Goal: Task Accomplishment & Management: Complete application form

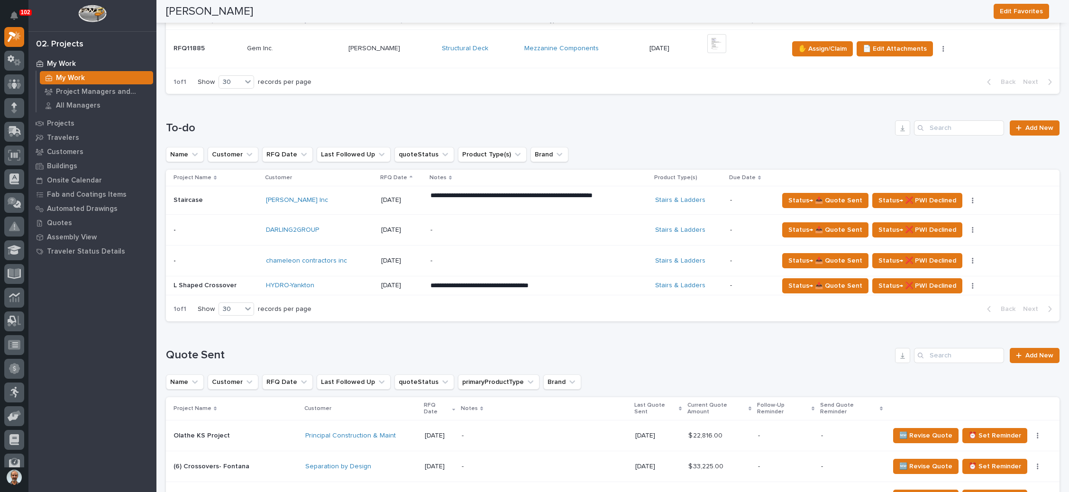
scroll to position [284, 0]
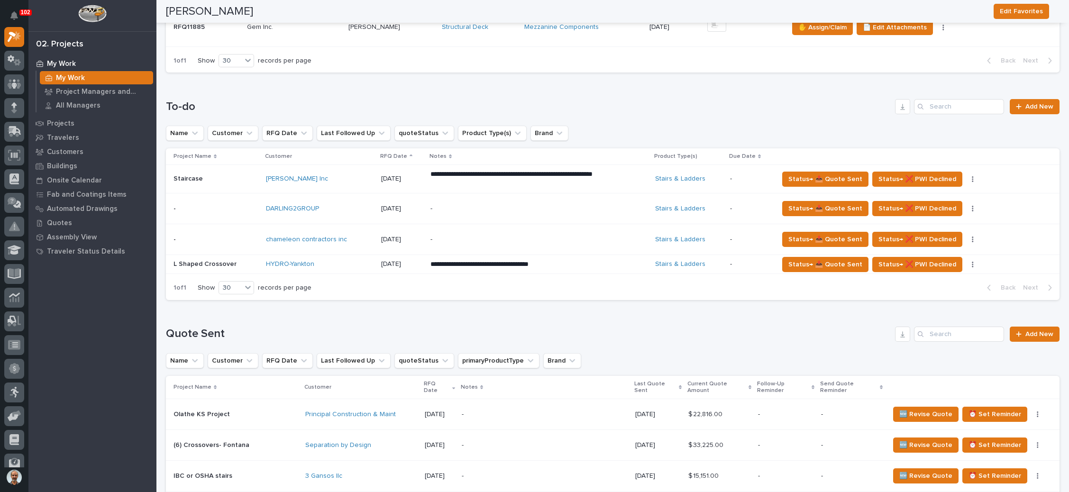
click at [576, 240] on p "-" at bounding box center [514, 240] width 166 height 8
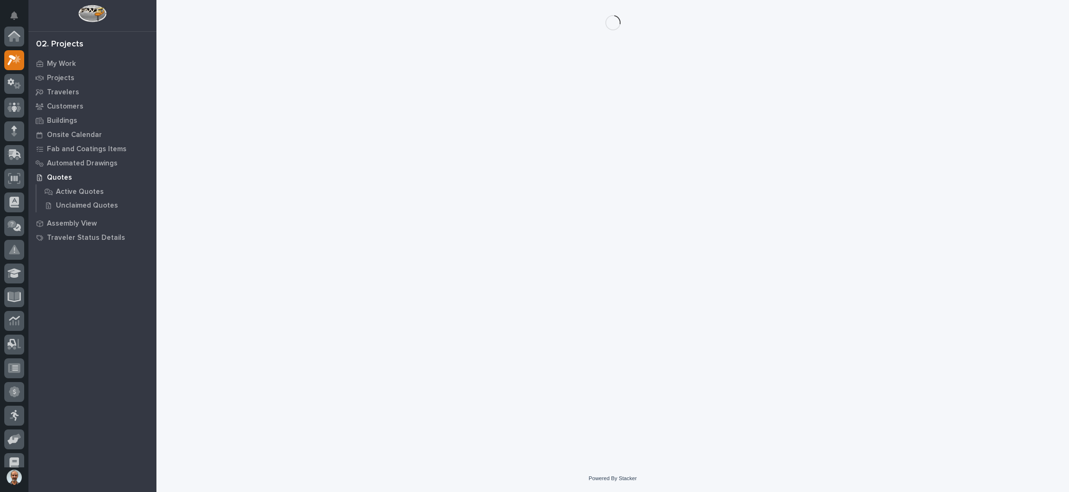
scroll to position [23, 0]
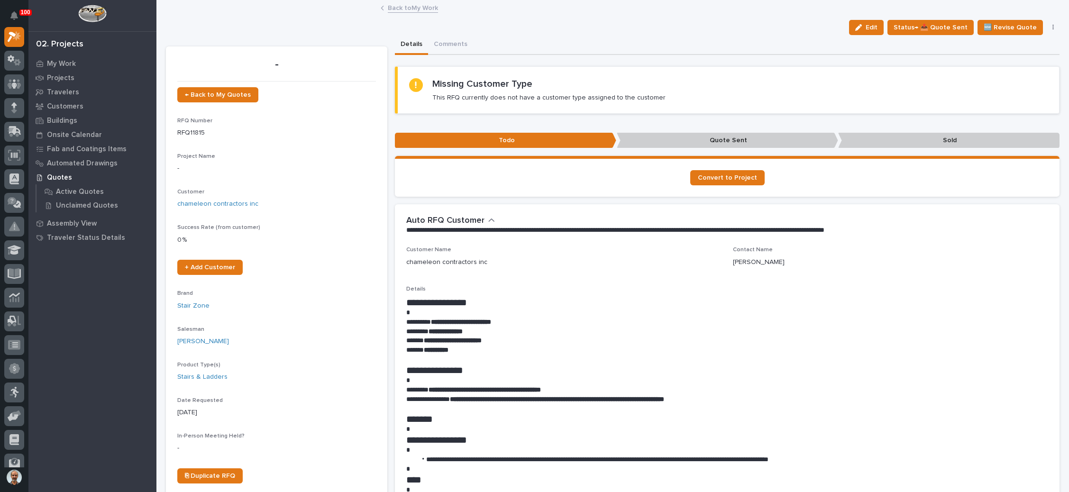
drag, startPoint x: 865, startPoint y: 25, endPoint x: 307, endPoint y: 134, distance: 568.2
click at [860, 25] on button "Edit" at bounding box center [866, 27] width 35 height 15
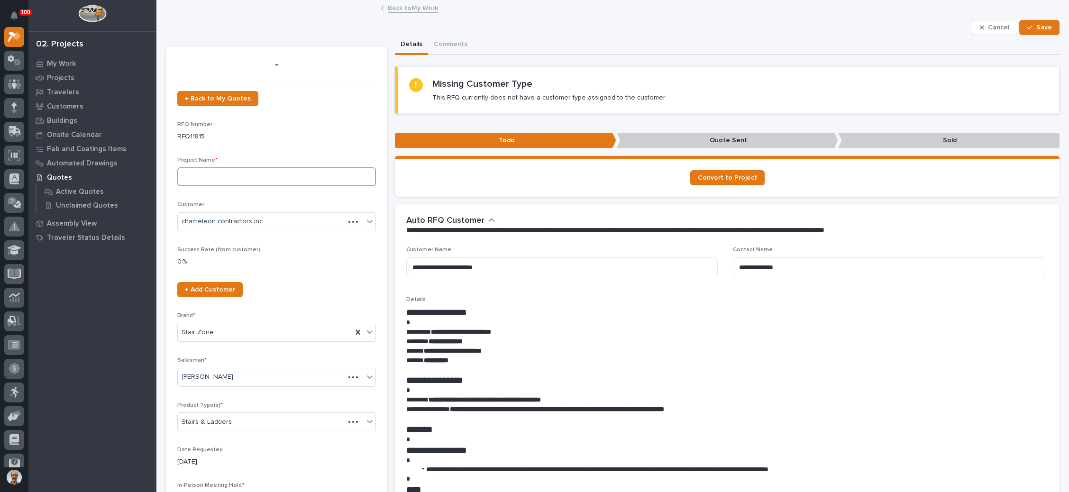
click at [250, 178] on input at bounding box center [276, 176] width 199 height 19
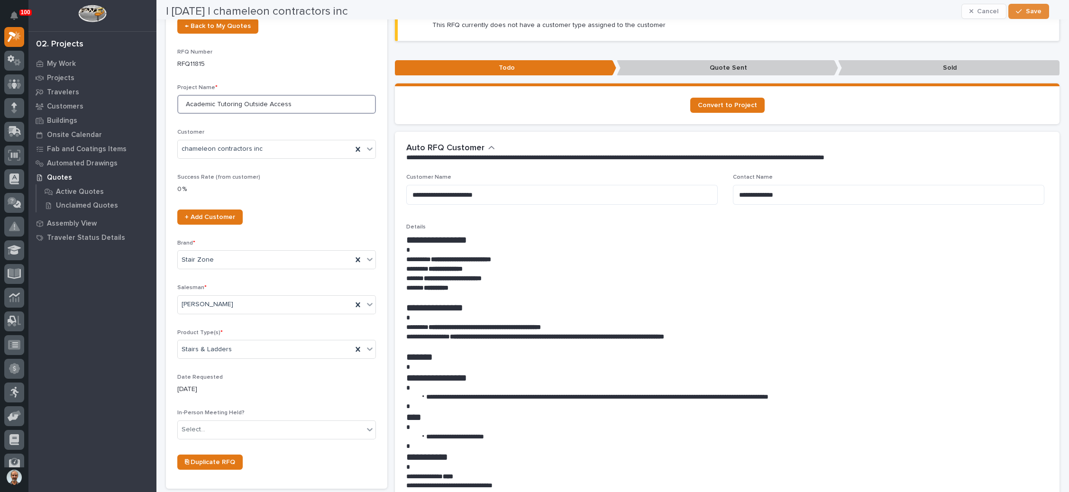
scroll to position [142, 0]
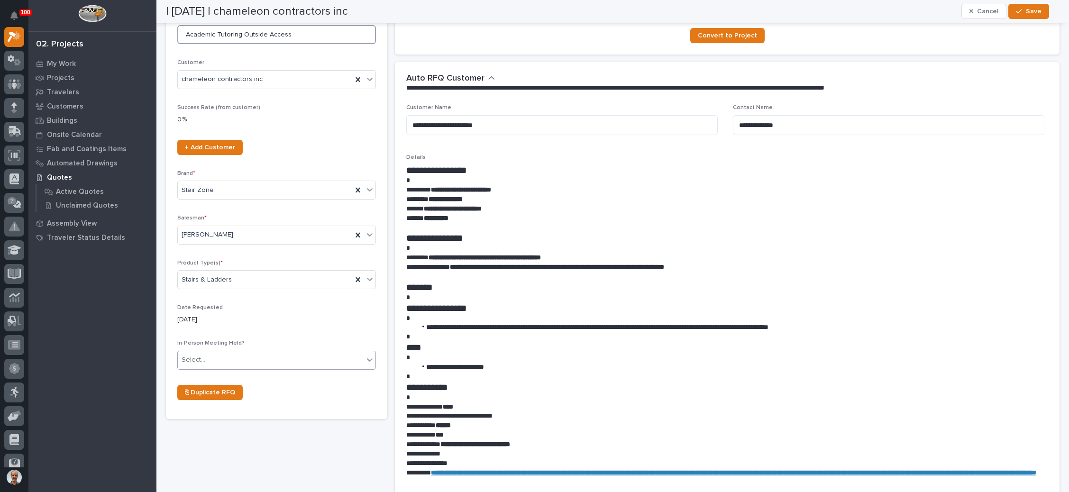
type input "Academic Tutoring Outside Access"
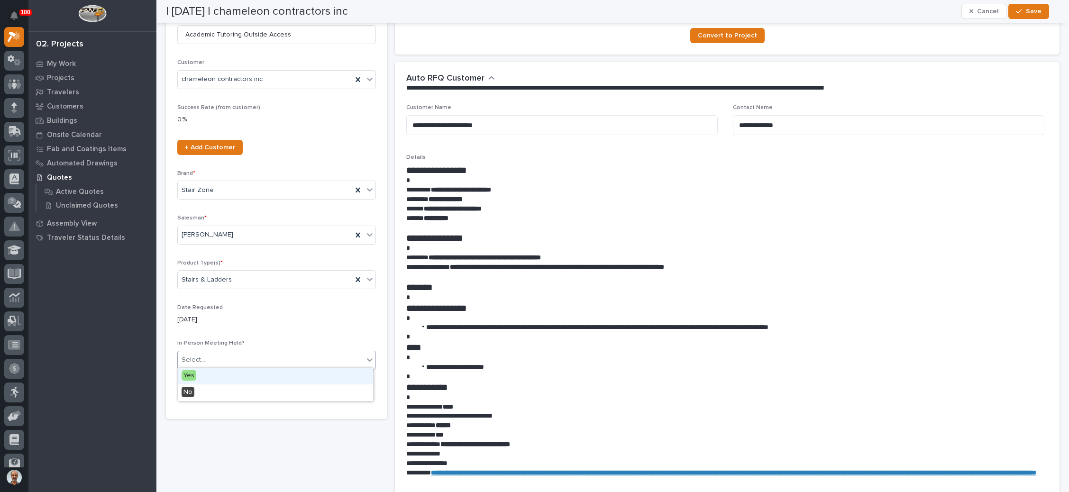
drag, startPoint x: 282, startPoint y: 354, endPoint x: 264, endPoint y: 367, distance: 22.4
click at [282, 356] on div "Select..." at bounding box center [271, 360] width 186 height 16
click at [234, 389] on div "No" at bounding box center [275, 393] width 195 height 17
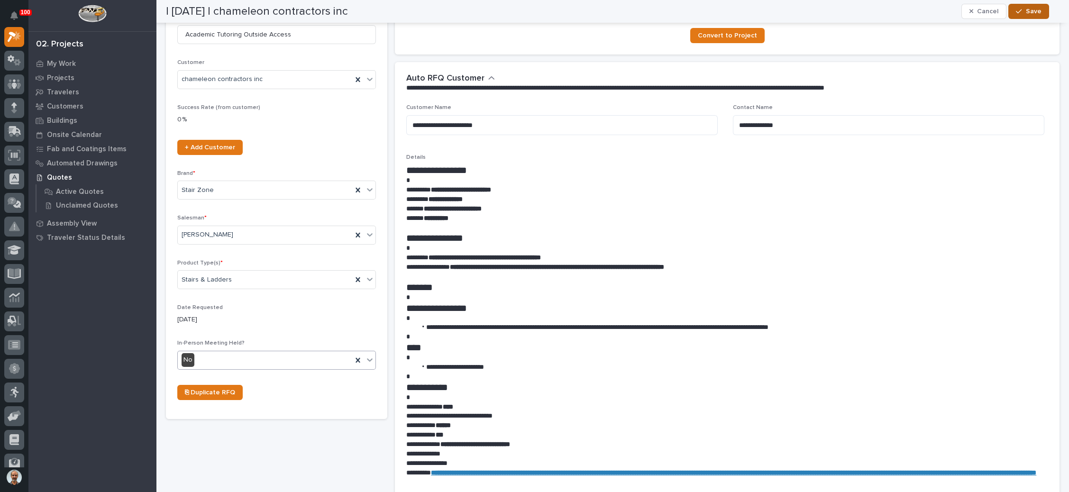
click at [1024, 10] on div "button" at bounding box center [1020, 11] width 9 height 7
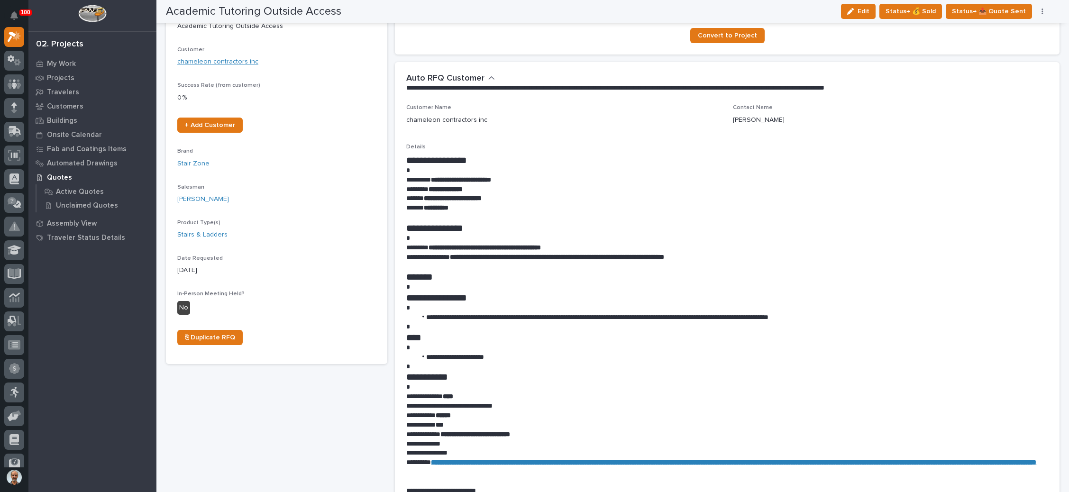
click at [234, 63] on link "chameleon contractors inc" at bounding box center [217, 62] width 81 height 10
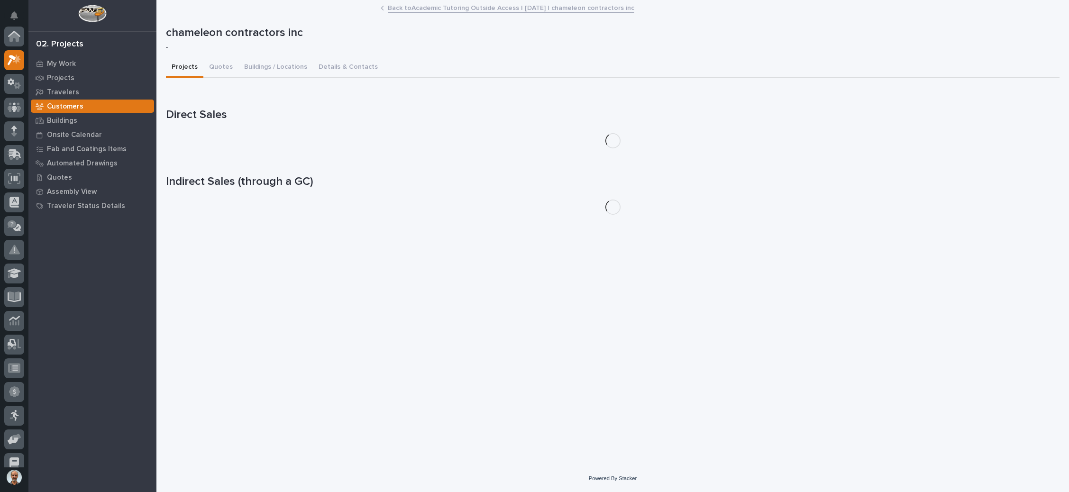
scroll to position [23, 0]
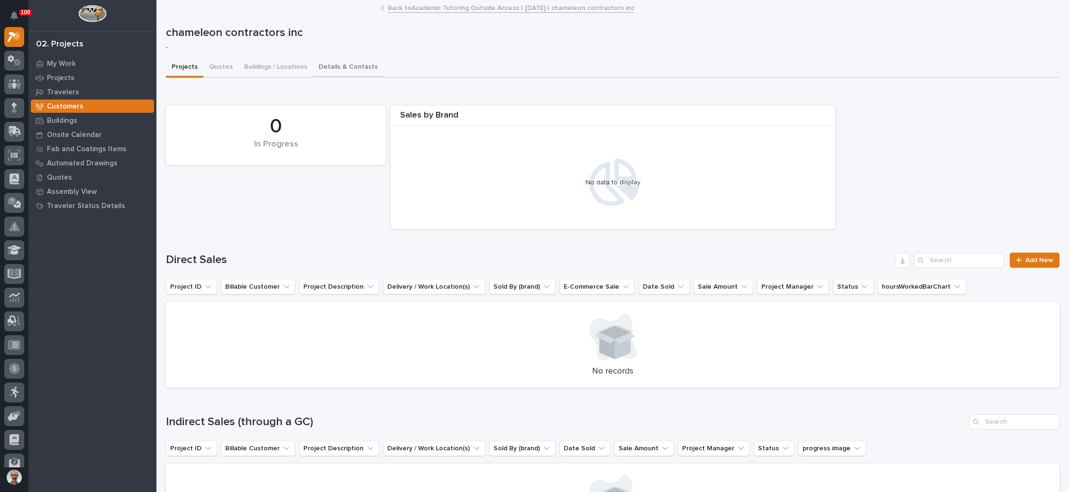
click at [341, 62] on button "Details & Contacts" at bounding box center [348, 68] width 71 height 20
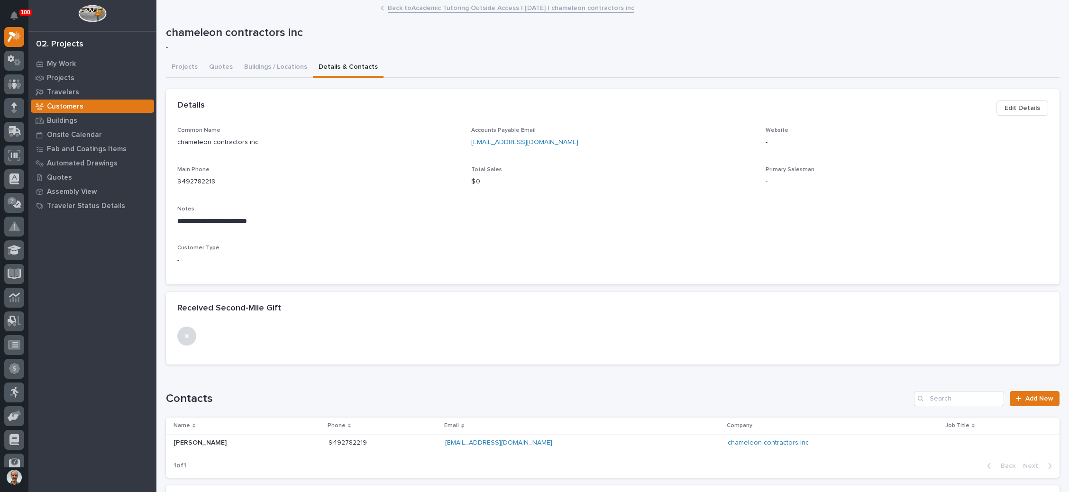
click at [1005, 108] on span "Edit Details" at bounding box center [1023, 107] width 36 height 11
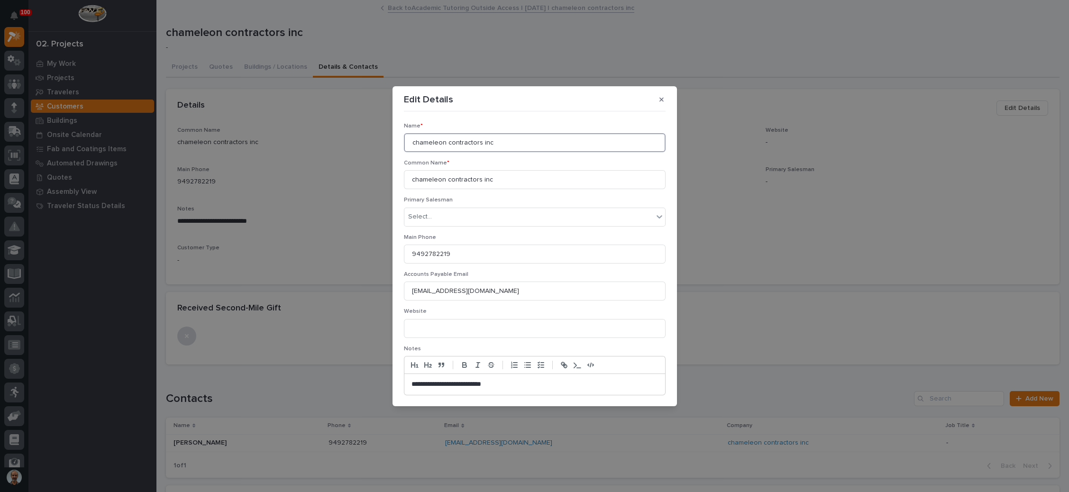
click at [414, 146] on input "chameleon contractors inc" at bounding box center [535, 142] width 262 height 19
click at [449, 142] on input "Chameleon contractors inc" at bounding box center [535, 142] width 262 height 19
click at [485, 143] on input "Chameleon Contractors inc" at bounding box center [535, 142] width 262 height 19
drag, startPoint x: 500, startPoint y: 142, endPoint x: 400, endPoint y: 148, distance: 100.2
click at [400, 148] on section "**********" at bounding box center [535, 246] width 284 height 320
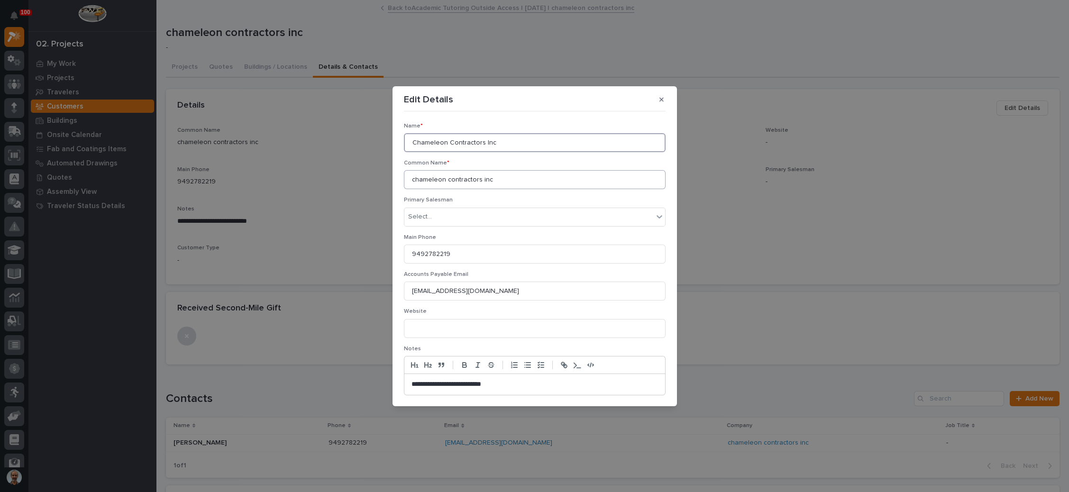
type input "Chameleon Contractors Inc"
drag, startPoint x: 502, startPoint y: 180, endPoint x: 401, endPoint y: 179, distance: 101.5
click at [402, 179] on div "**********" at bounding box center [535, 255] width 266 height 284
paste input "Chameleon Contractors I"
type input "Chameleon Contractors Inc"
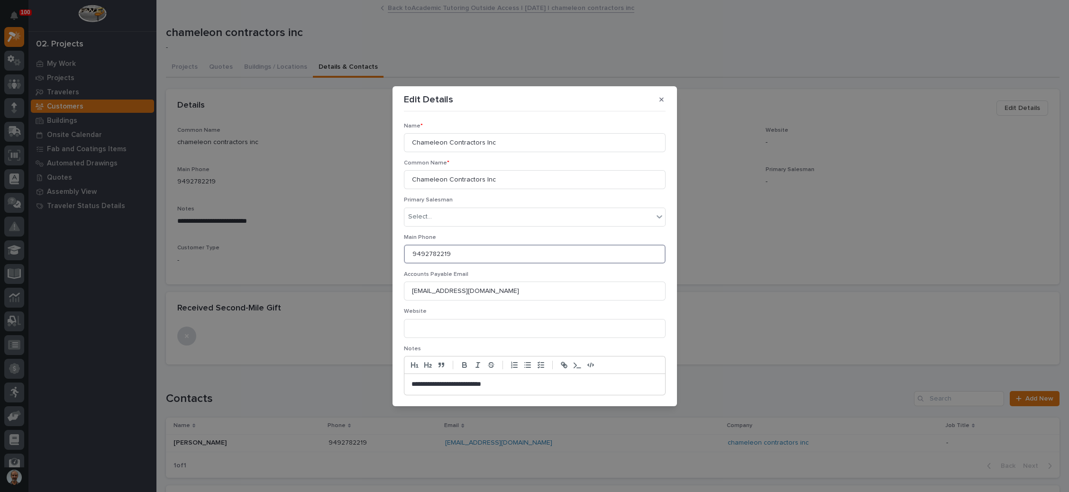
click at [453, 255] on input "9492782219" at bounding box center [535, 254] width 262 height 19
type input "[PHONE_NUMBER]"
click at [524, 222] on div "Select..." at bounding box center [528, 217] width 249 height 16
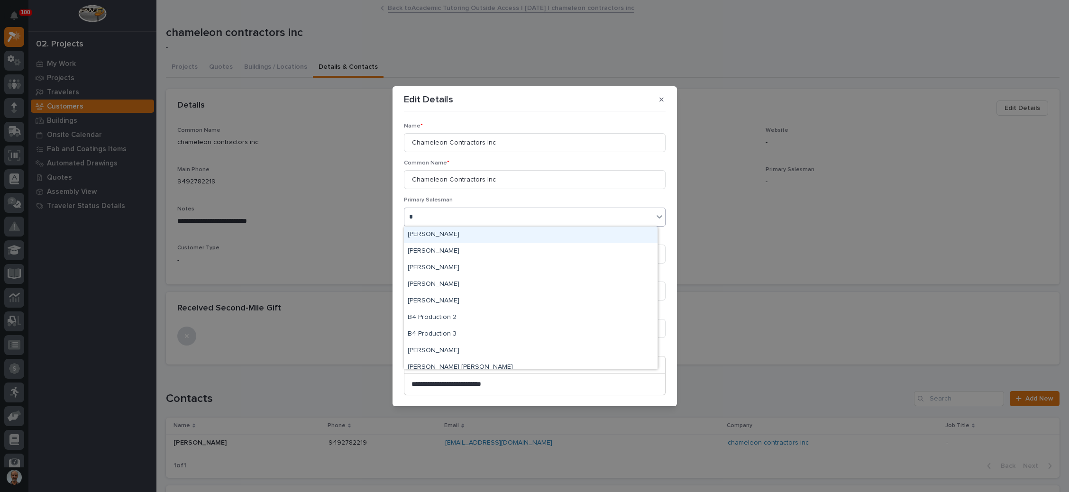
type input "**"
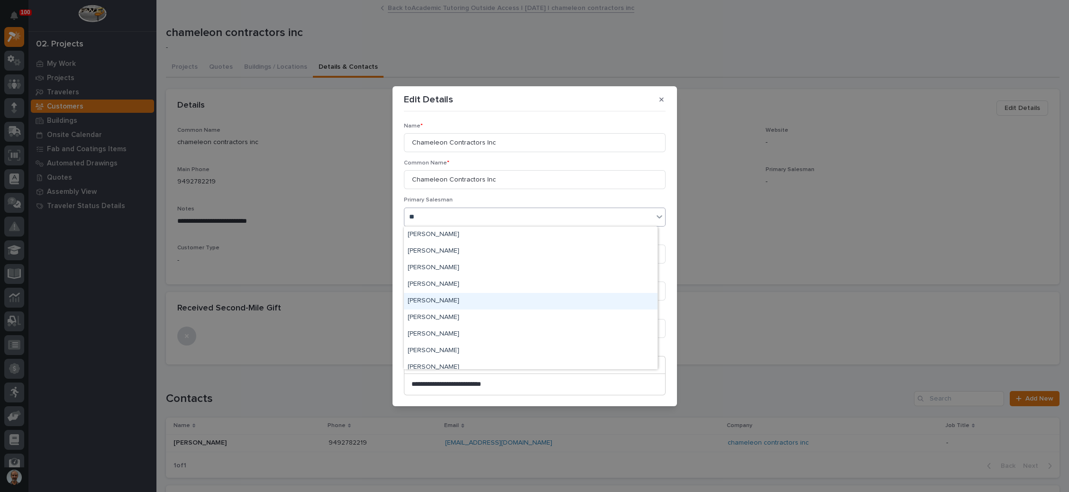
click at [467, 295] on div "[PERSON_NAME]" at bounding box center [531, 301] width 254 height 17
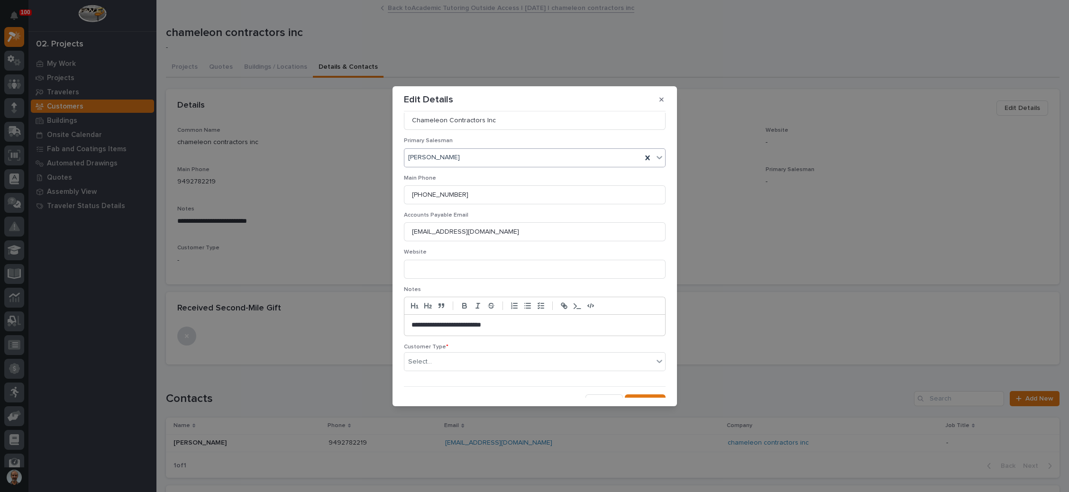
scroll to position [71, 0]
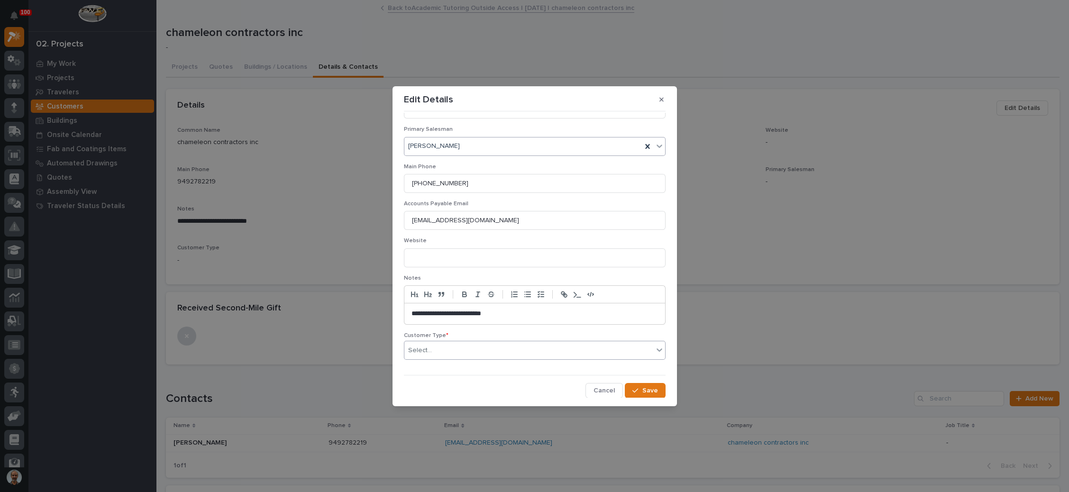
click at [478, 348] on div "Select..." at bounding box center [528, 351] width 249 height 16
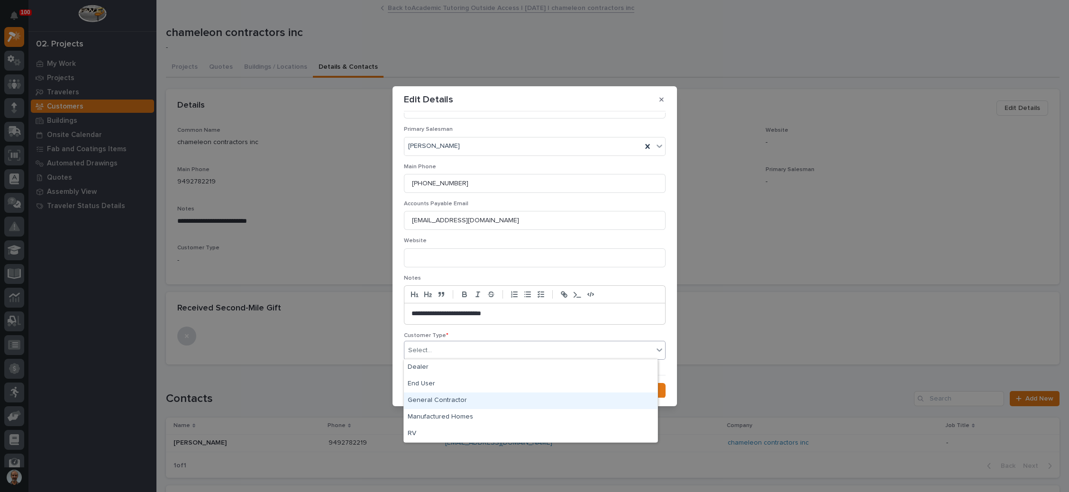
click at [446, 398] on div "General Contractor" at bounding box center [531, 401] width 254 height 17
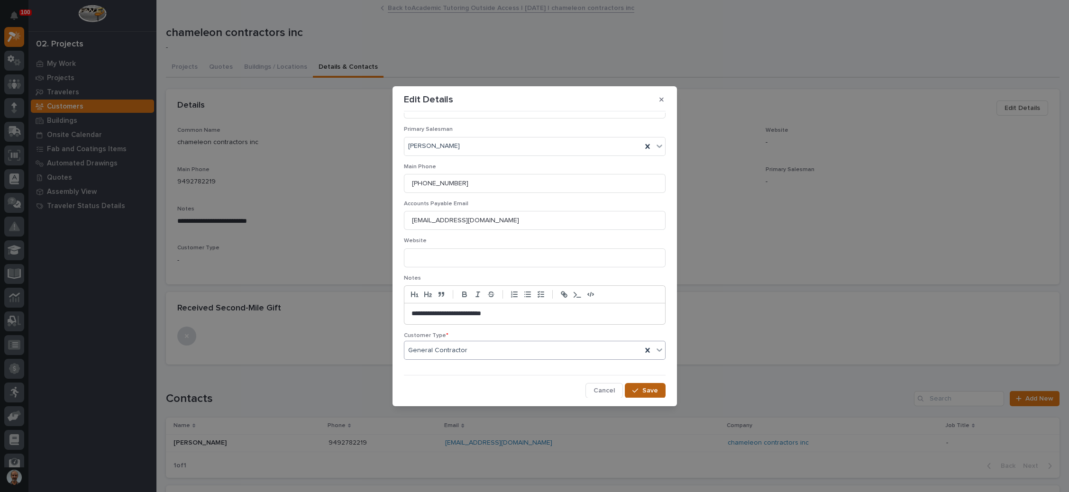
click at [642, 390] on span "Save" at bounding box center [650, 390] width 16 height 9
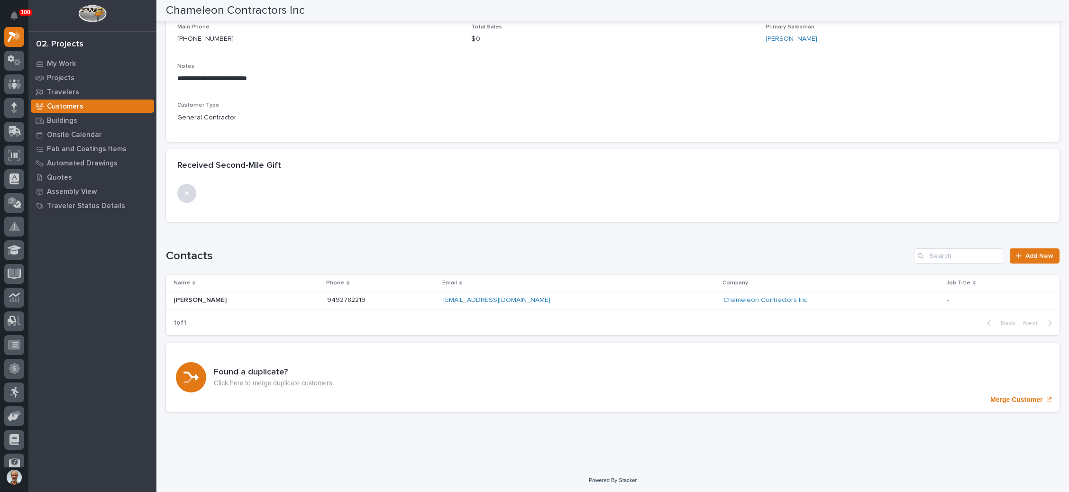
scroll to position [0, 0]
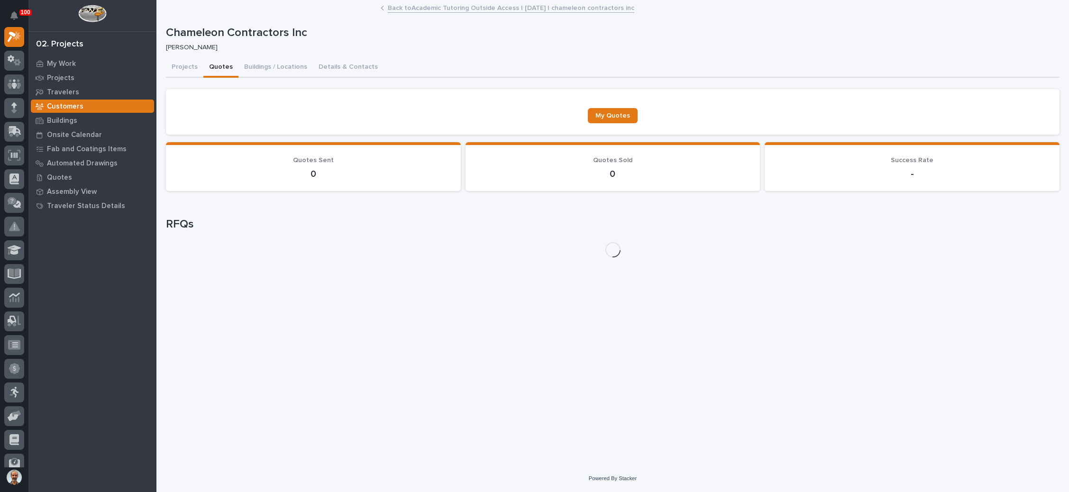
click at [213, 59] on button "Quotes" at bounding box center [220, 68] width 35 height 20
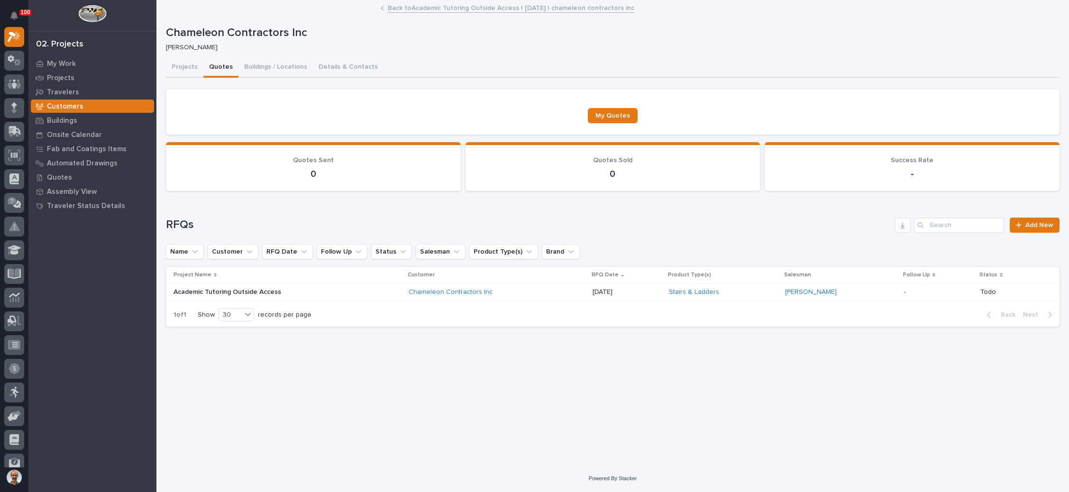
click at [865, 294] on div "[PERSON_NAME]" at bounding box center [840, 292] width 111 height 8
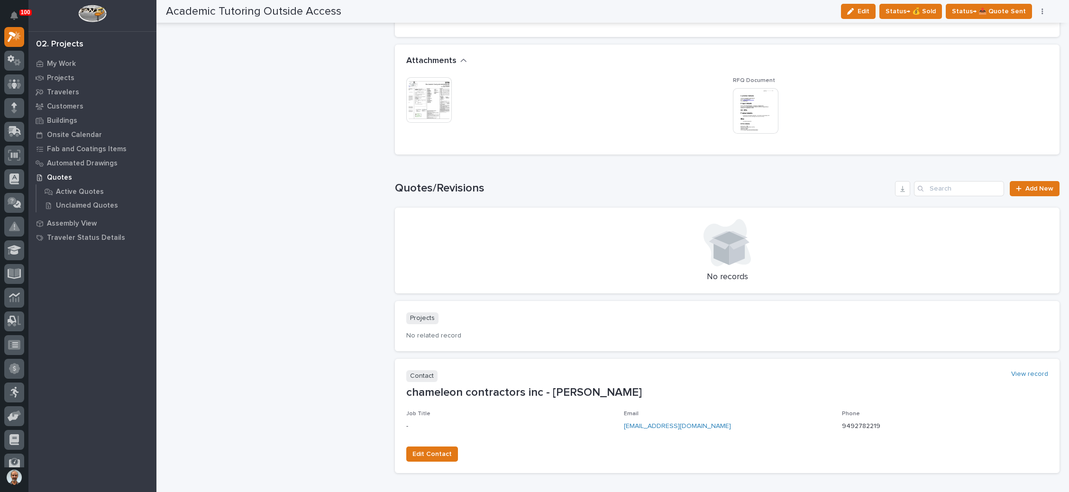
scroll to position [660, 0]
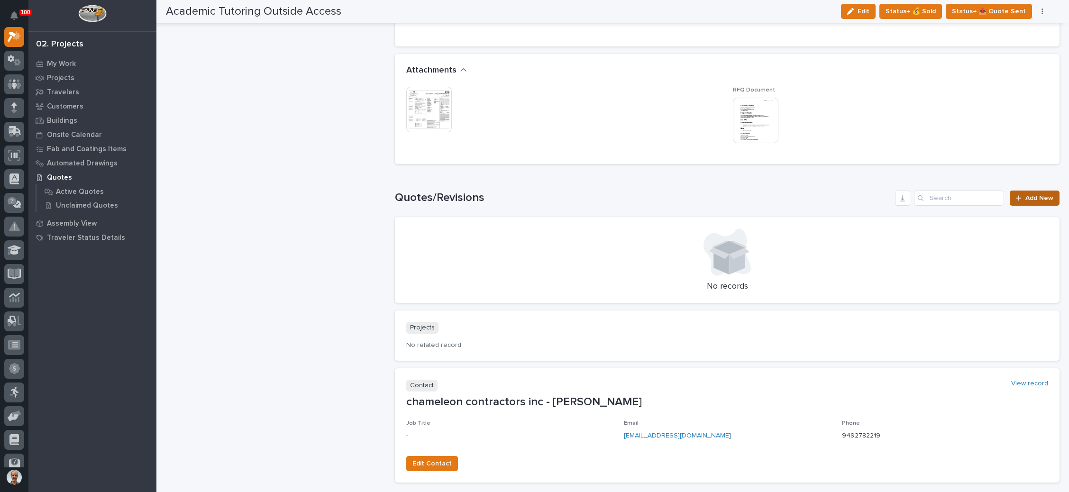
click at [1015, 201] on link "Add New" at bounding box center [1035, 198] width 50 height 15
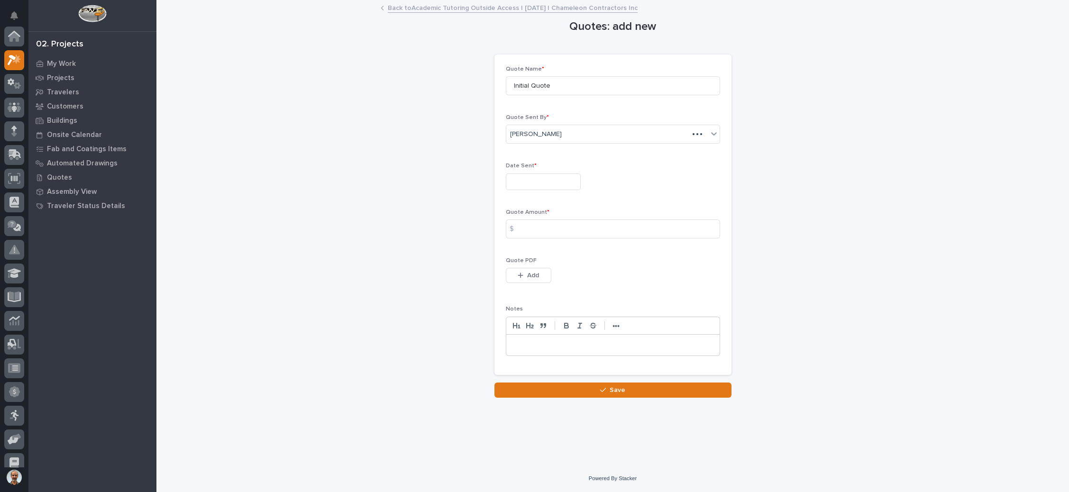
scroll to position [23, 0]
click at [540, 180] on input "text" at bounding box center [543, 182] width 75 height 17
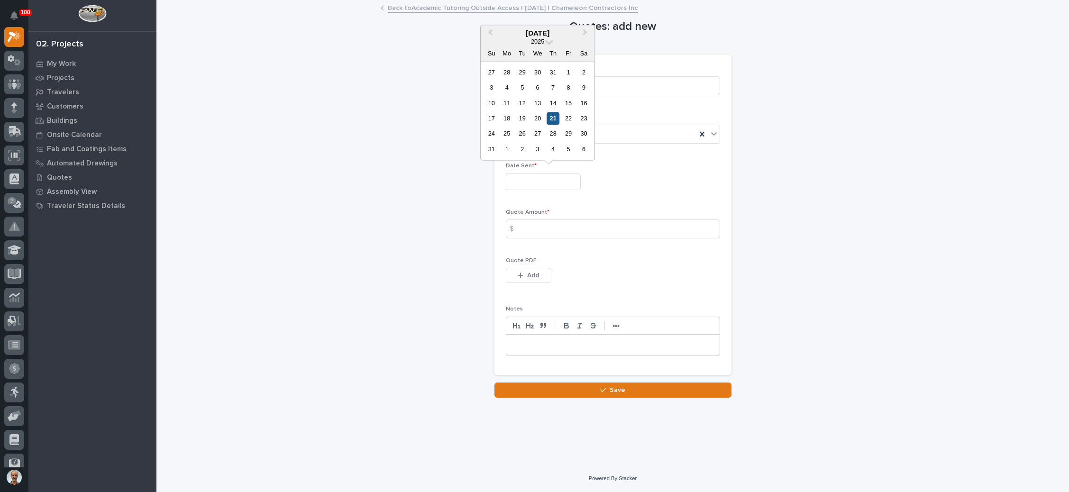
click at [555, 118] on div "21" at bounding box center [553, 118] width 13 height 13
type input "**********"
drag, startPoint x: 546, startPoint y: 224, endPoint x: 551, endPoint y: 224, distance: 5.2
click at [547, 223] on input at bounding box center [613, 229] width 214 height 19
click at [545, 230] on input at bounding box center [613, 229] width 214 height 19
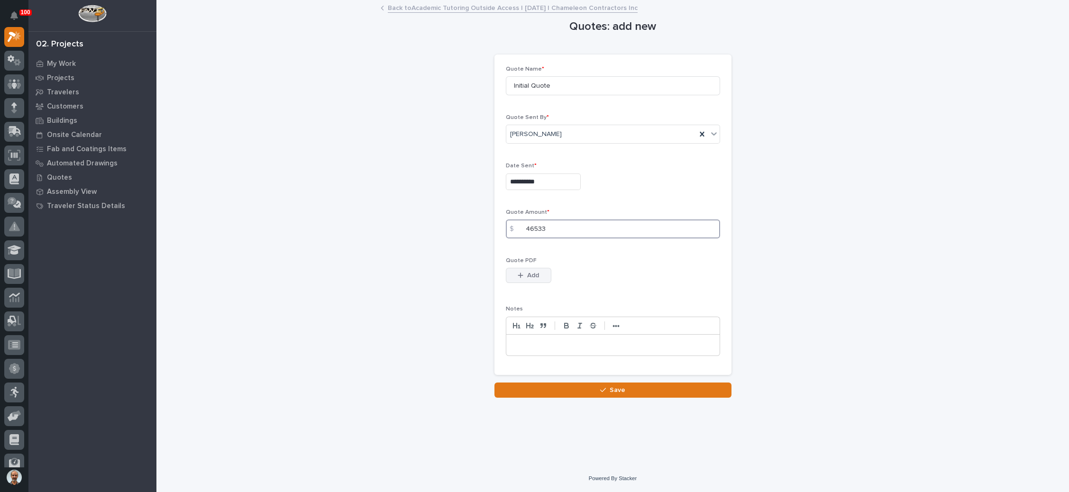
type input "46533"
click at [532, 274] on span "Add" at bounding box center [533, 275] width 12 height 9
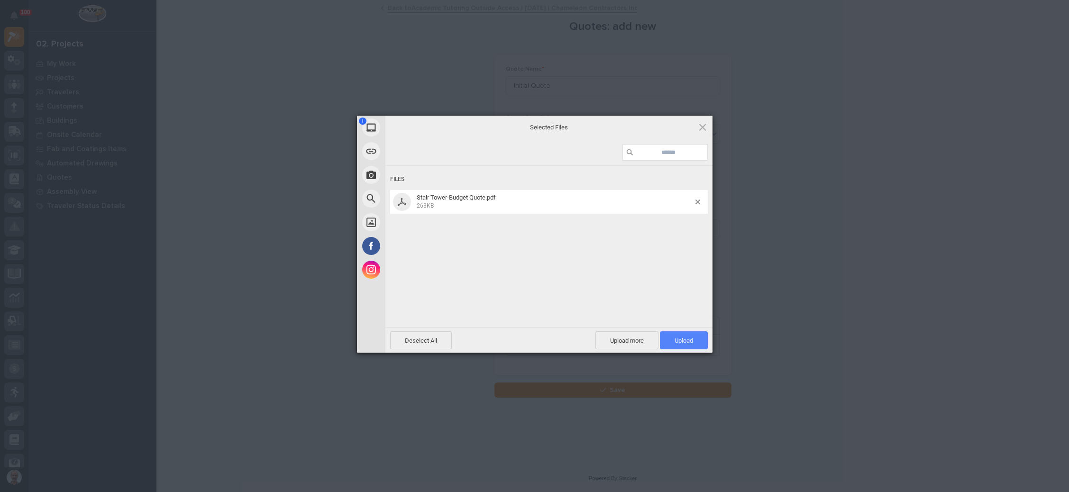
click at [674, 342] on span "Upload 1" at bounding box center [684, 340] width 48 height 18
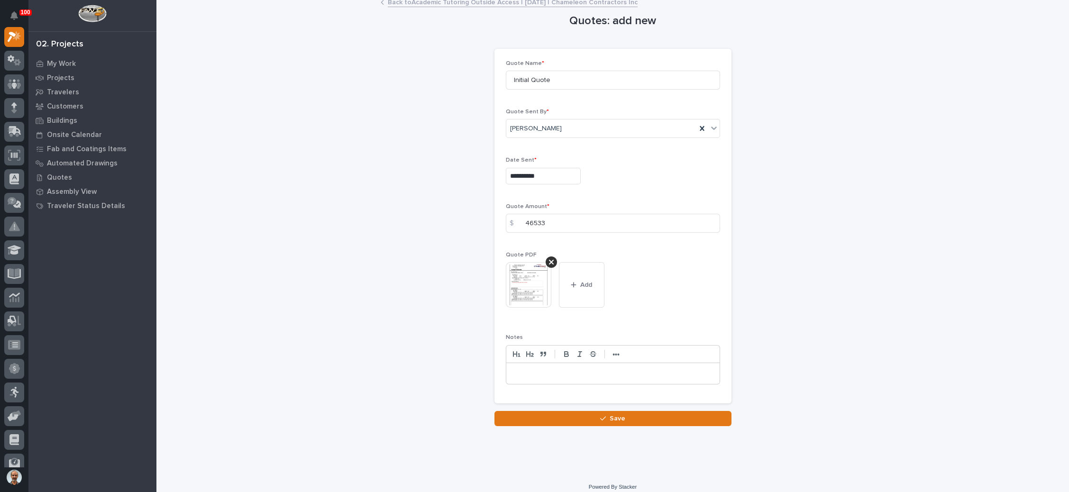
scroll to position [12, 0]
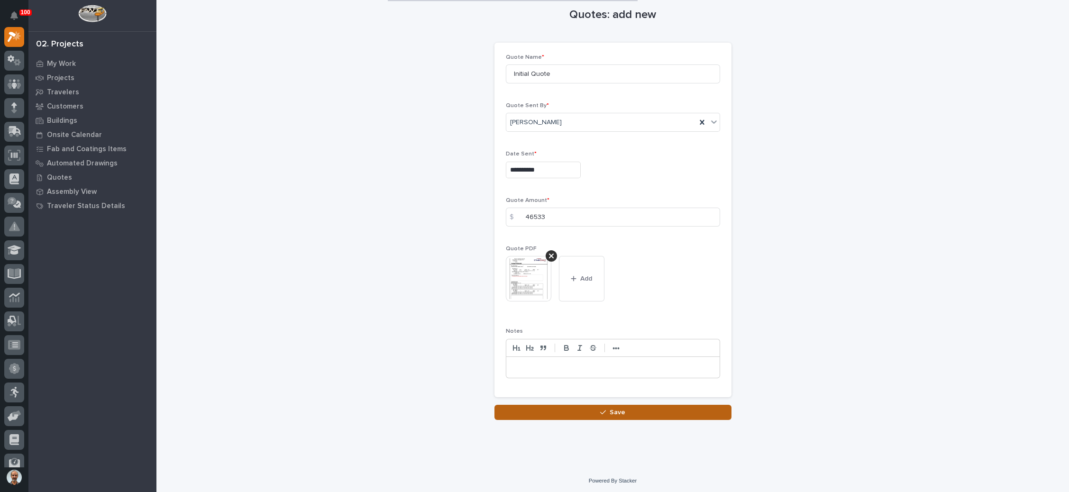
click at [610, 408] on span "Save" at bounding box center [618, 412] width 16 height 9
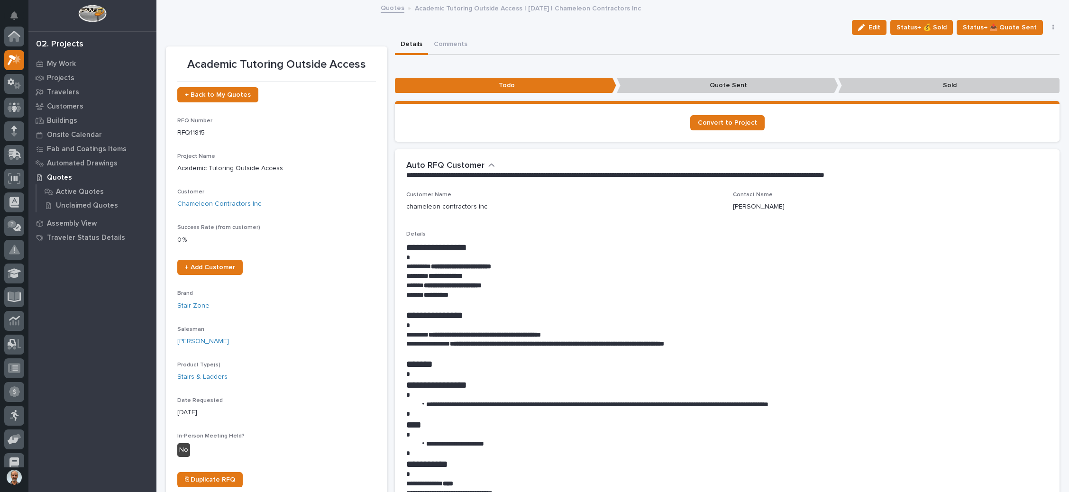
scroll to position [23, 0]
click at [224, 92] on span "← Back to My Quotes" at bounding box center [218, 95] width 66 height 7
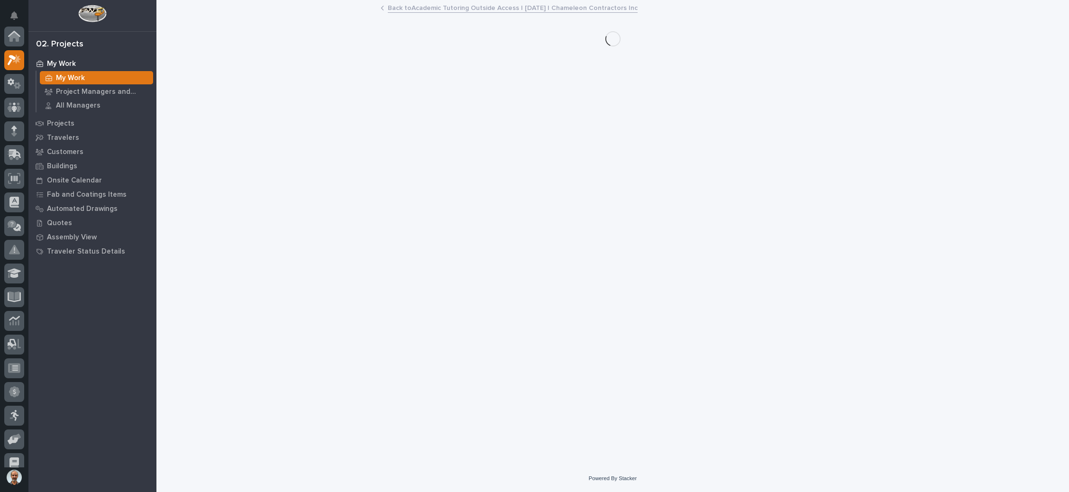
scroll to position [23, 0]
